Goal: Transaction & Acquisition: Purchase product/service

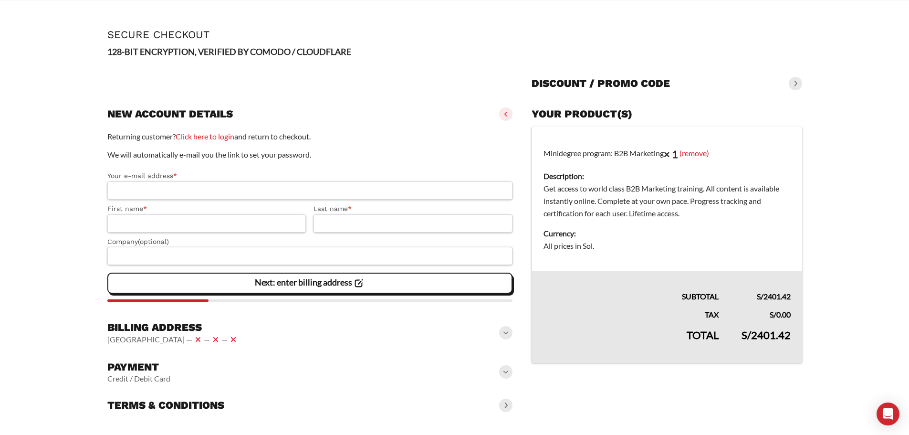
scroll to position [36, 0]
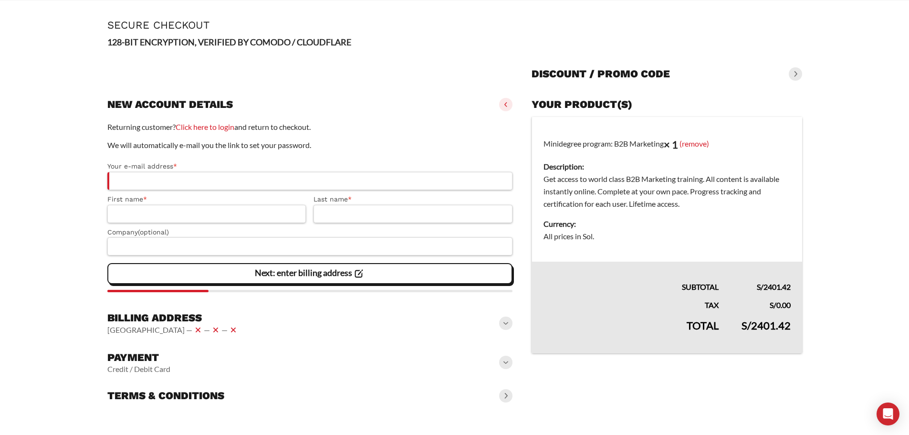
click at [596, 168] on dt "Description:" at bounding box center [666, 166] width 247 height 12
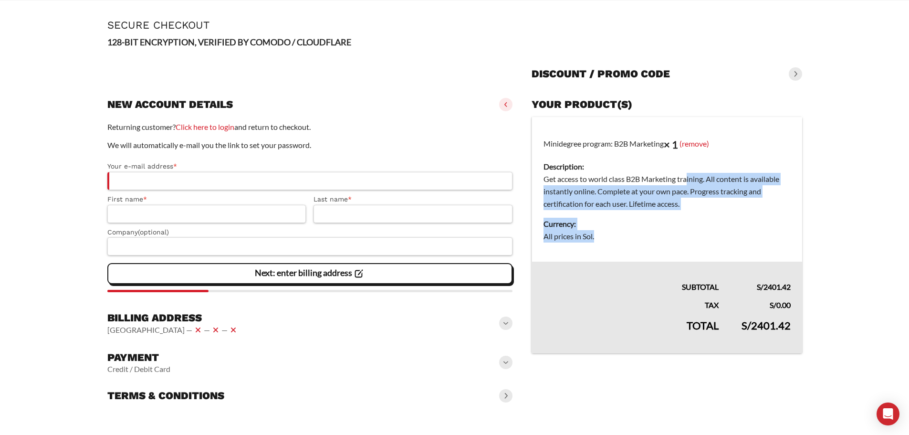
drag, startPoint x: 688, startPoint y: 179, endPoint x: 684, endPoint y: 241, distance: 62.1
click at [684, 241] on td "Minidegree program: B2B Marketing × 1 (remove) Description: Get access to world…" at bounding box center [667, 189] width 270 height 145
click at [684, 241] on dd "All prices in Sol." at bounding box center [666, 236] width 247 height 12
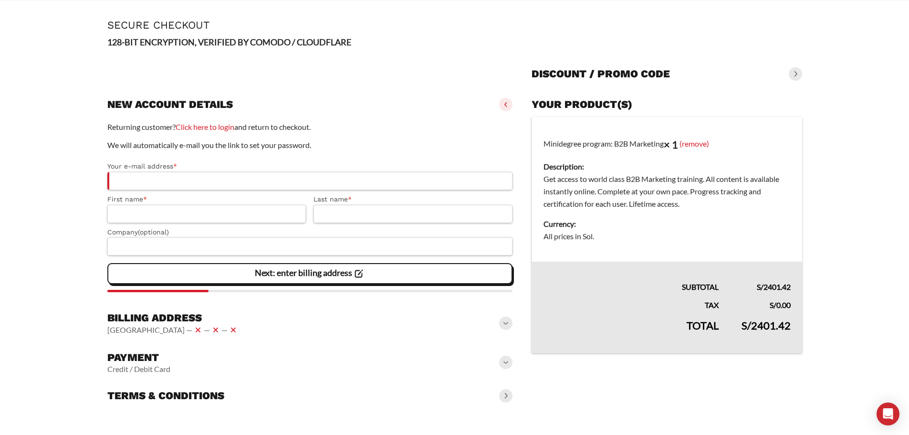
click at [500, 104] on span at bounding box center [505, 104] width 13 height 13
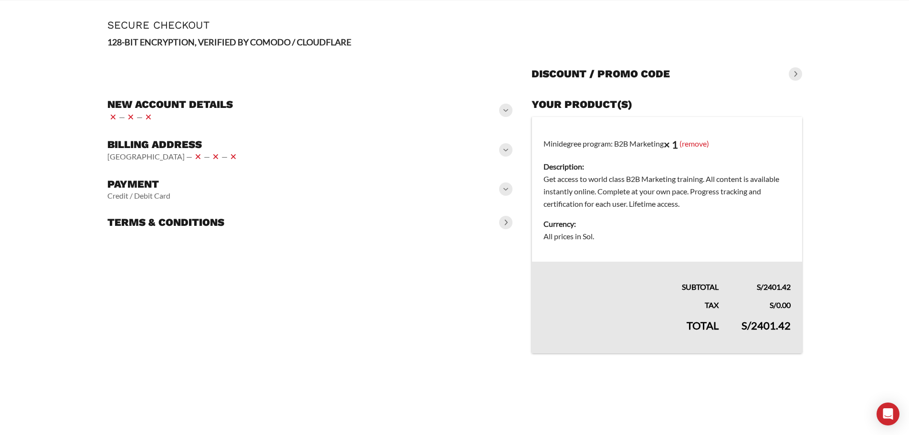
click at [506, 104] on span at bounding box center [505, 110] width 13 height 13
